Goal: Book appointment/travel/reservation

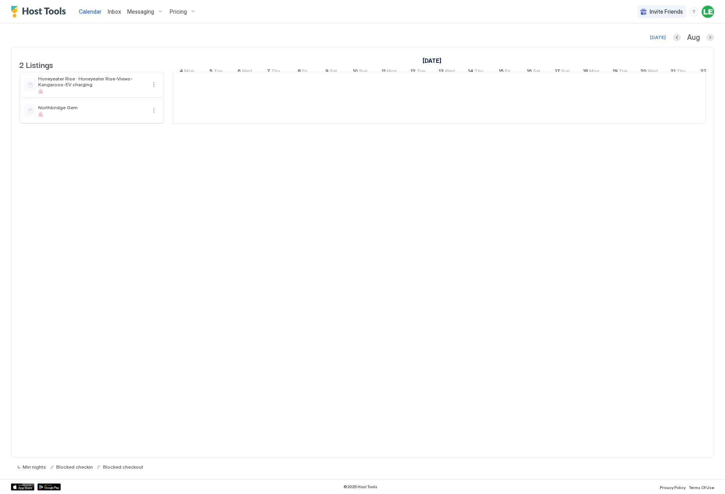
scroll to position [0, 434]
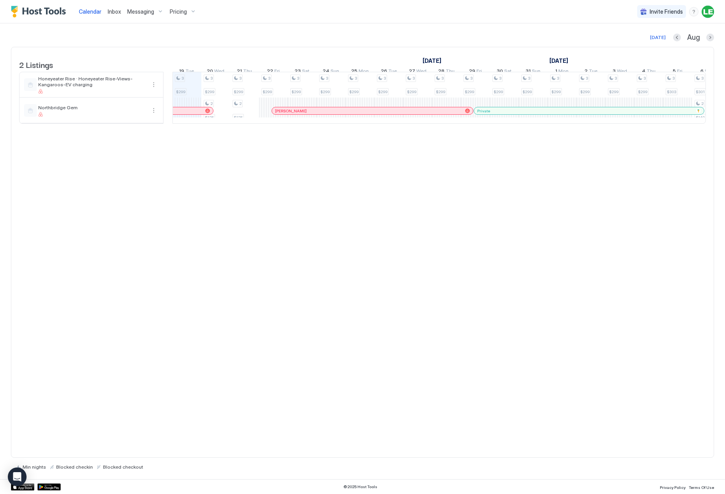
click at [698, 37] on span "Aug" at bounding box center [694, 37] width 13 height 9
click at [709, 37] on button "Next month" at bounding box center [711, 38] width 8 height 8
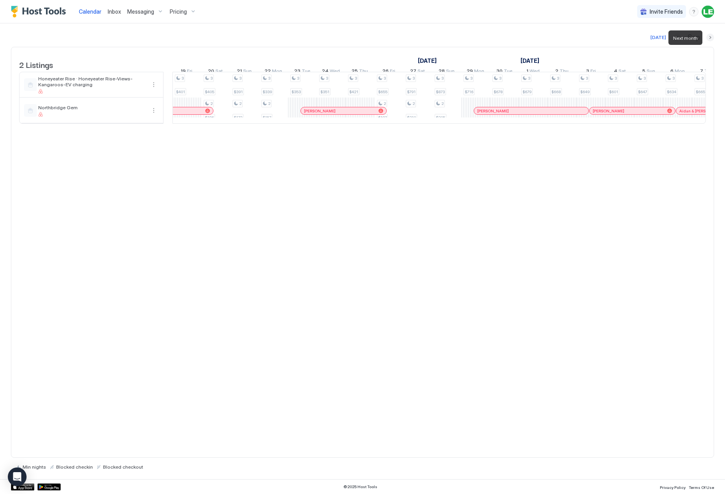
click at [709, 37] on button "Next month" at bounding box center [711, 38] width 8 height 8
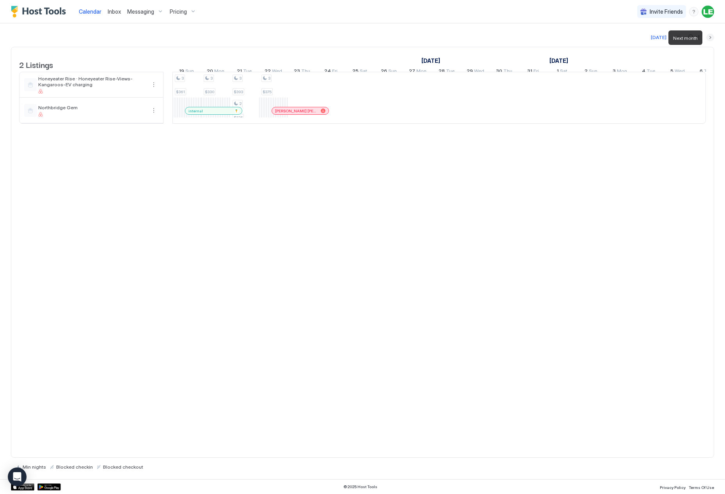
click at [709, 37] on button "Next month" at bounding box center [711, 38] width 8 height 8
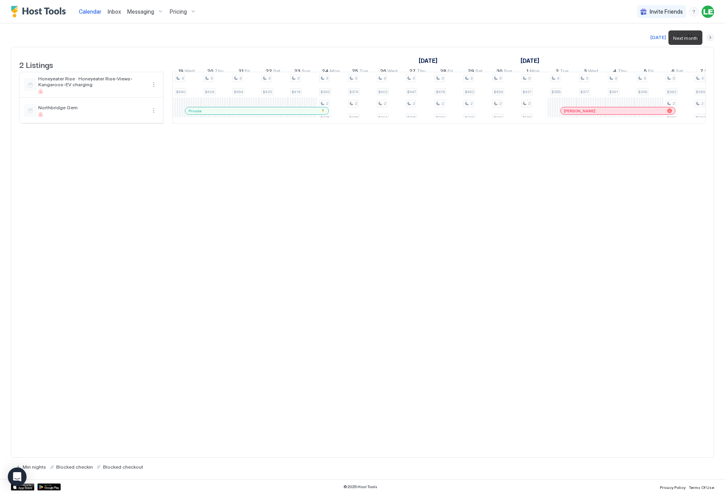
click at [709, 38] on button "Next month" at bounding box center [711, 38] width 8 height 8
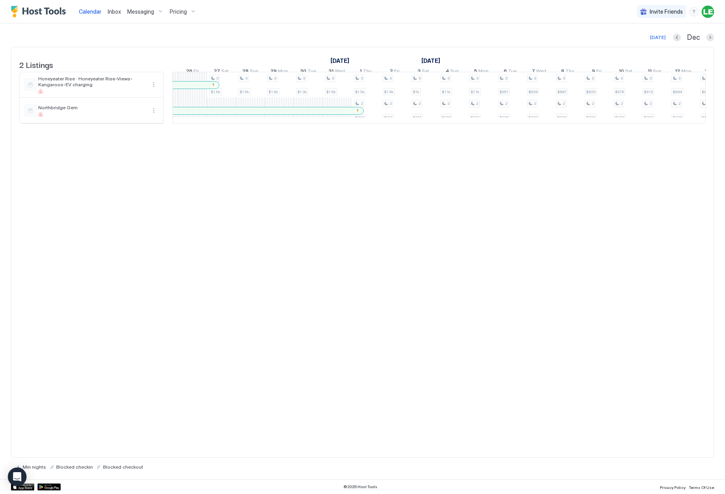
scroll to position [0, 635]
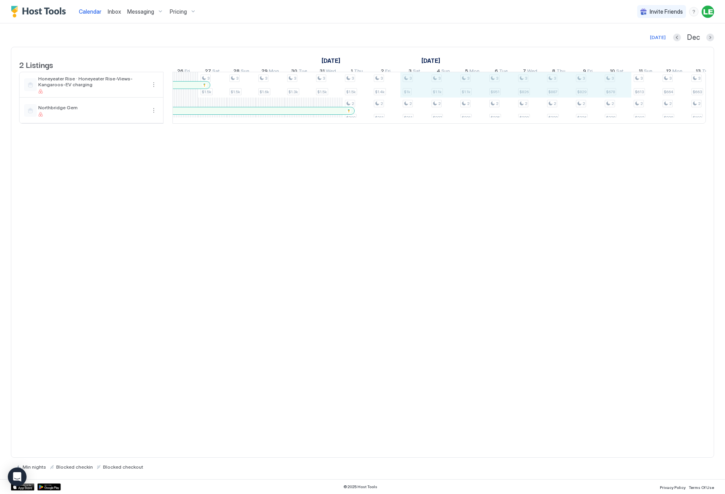
drag, startPoint x: 419, startPoint y: 88, endPoint x: 603, endPoint y: 92, distance: 184.7
click at [603, 92] on div "3 $391 3 $395 3 $382 2 $241 3 $369 2 $242 3 $392 2 $179 3 $382 3 $398 3 $428 2 …" at bounding box center [372, 97] width 1676 height 51
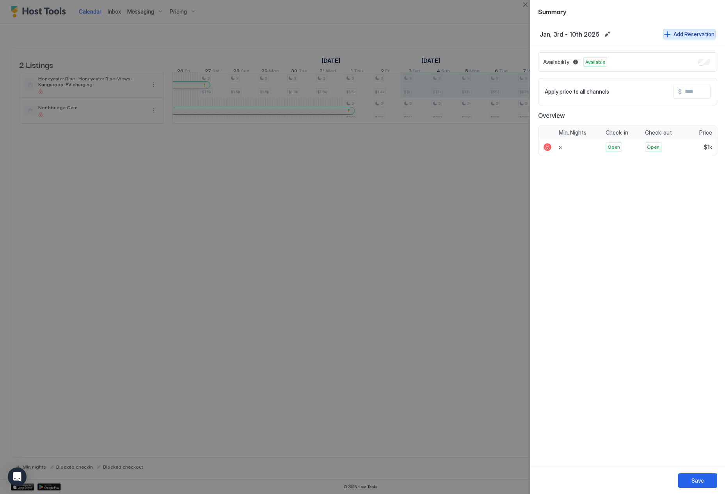
click at [695, 34] on div "Add Reservation" at bounding box center [694, 34] width 41 height 8
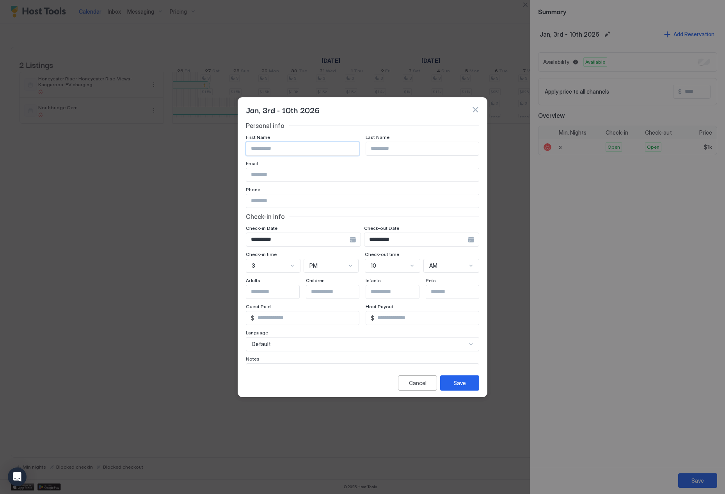
click at [285, 150] on input "Input Field" at bounding box center [302, 148] width 113 height 13
type input "****"
click at [456, 383] on div "Save" at bounding box center [460, 383] width 12 height 8
